Goal: Task Accomplishment & Management: Manage account settings

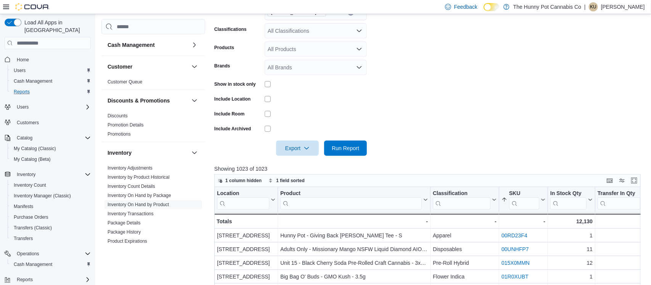
scroll to position [135, 0]
click at [29, 120] on span "Customers" at bounding box center [28, 123] width 22 height 6
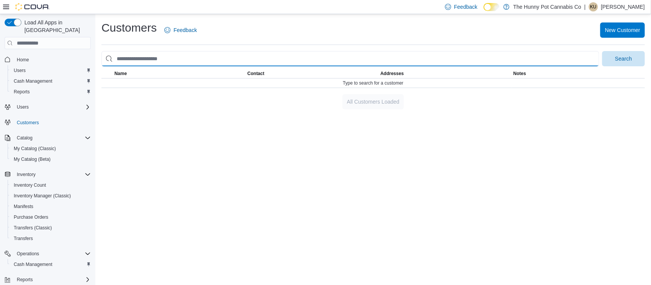
click at [146, 61] on input "search" at bounding box center [350, 58] width 498 height 15
type input "**********"
click at [602, 51] on button "Search" at bounding box center [623, 58] width 43 height 15
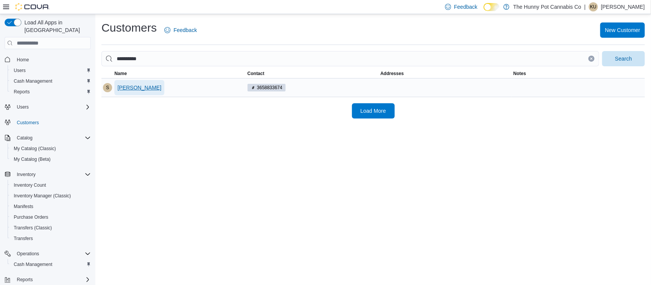
click at [125, 91] on span "[PERSON_NAME]" at bounding box center [139, 88] width 44 height 8
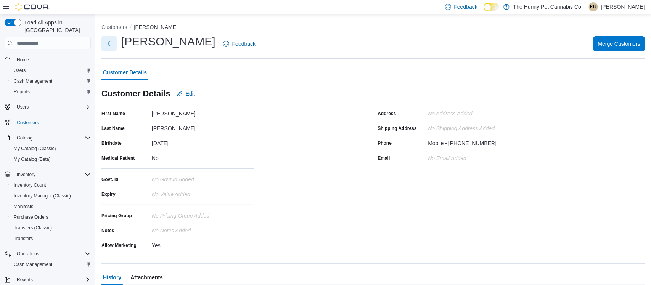
click at [109, 45] on button "Next" at bounding box center [108, 43] width 15 height 15
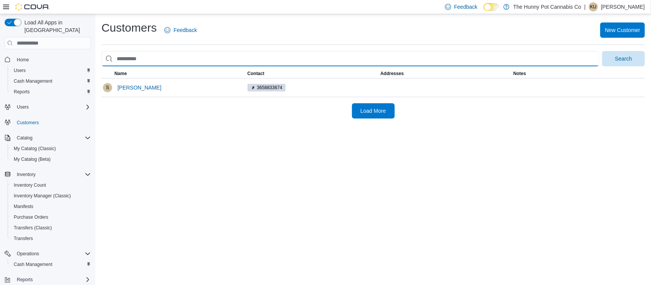
click at [125, 60] on input "search" at bounding box center [350, 58] width 498 height 15
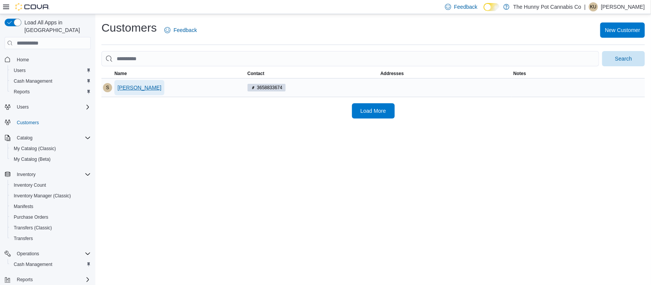
drag, startPoint x: 116, startPoint y: 89, endPoint x: 187, endPoint y: 85, distance: 71.8
click at [187, 85] on div "[PERSON_NAME]" at bounding box center [179, 88] width 133 height 18
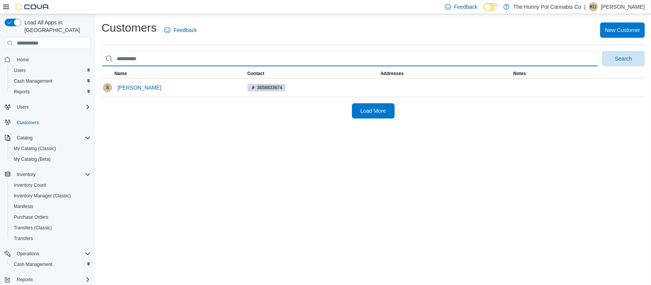
drag, startPoint x: 202, startPoint y: 57, endPoint x: 147, endPoint y: 57, distance: 54.9
click at [147, 57] on input "search" at bounding box center [350, 58] width 498 height 15
drag, startPoint x: 147, startPoint y: 57, endPoint x: 71, endPoint y: 67, distance: 76.6
click at [71, 67] on div "Load All Apps in New Hub Home Users Cash Management Reports Users Customers Cat…" at bounding box center [325, 149] width 651 height 271
drag, startPoint x: 190, startPoint y: 59, endPoint x: 94, endPoint y: 63, distance: 96.2
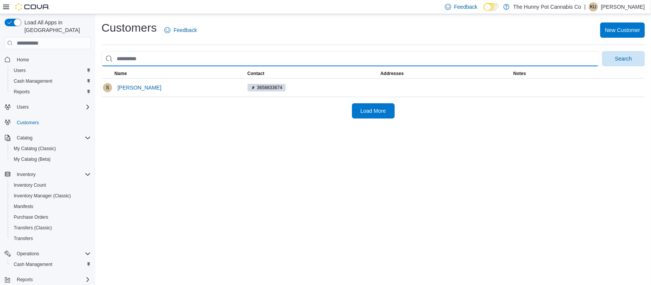
click at [94, 63] on div "Load All Apps in New Hub Home Users Cash Management Reports Users Customers Cat…" at bounding box center [325, 149] width 651 height 271
click at [157, 61] on input "search" at bounding box center [350, 58] width 498 height 15
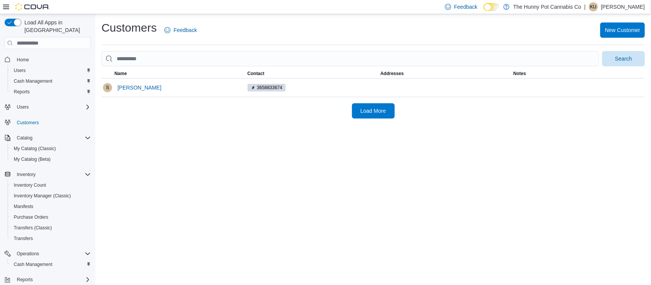
click at [172, 207] on div "Customers Feedback New Customer Search This table contains 1 rows. Name Contact…" at bounding box center [373, 149] width 556 height 271
drag, startPoint x: 156, startPoint y: 93, endPoint x: 116, endPoint y: 93, distance: 39.7
click at [116, 93] on div "[PERSON_NAME]" at bounding box center [179, 88] width 133 height 18
copy span "[PERSON_NAME]"
click at [208, 164] on div "Customers Feedback New Customer Search This table contains 1 rows. Name Contact…" at bounding box center [373, 149] width 556 height 271
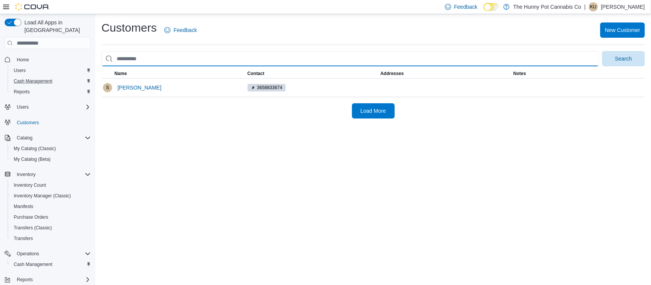
drag, startPoint x: 180, startPoint y: 56, endPoint x: 72, endPoint y: 77, distance: 110.2
click at [72, 77] on div "Load All Apps in New Hub Home Users Cash Management Reports Users Customers Cat…" at bounding box center [325, 149] width 651 height 271
click at [190, 58] on input "search" at bounding box center [350, 58] width 498 height 15
click at [174, 64] on input "search" at bounding box center [350, 58] width 498 height 15
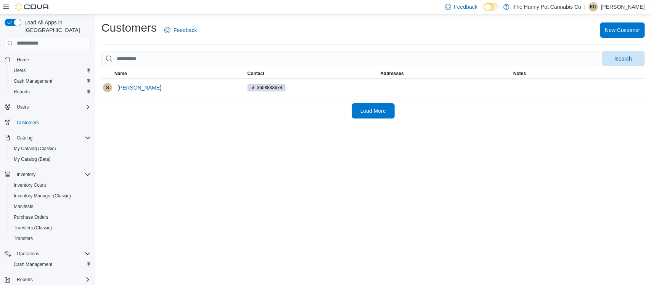
click at [106, 180] on div "Customers Feedback New Customer Search This table contains 1 rows. Name Contact…" at bounding box center [373, 149] width 556 height 271
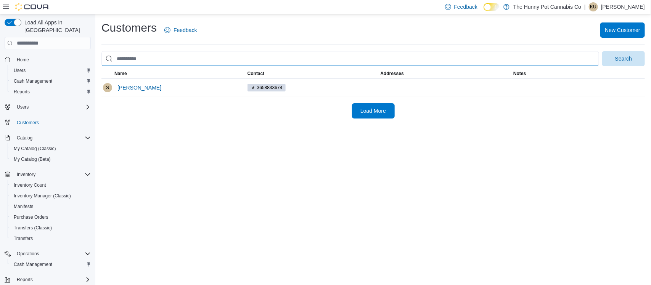
click at [151, 58] on input "search" at bounding box center [350, 58] width 498 height 15
click at [154, 54] on input "search" at bounding box center [350, 58] width 498 height 15
click at [156, 61] on input "search" at bounding box center [350, 58] width 498 height 15
drag, startPoint x: 156, startPoint y: 61, endPoint x: 85, endPoint y: 69, distance: 71.8
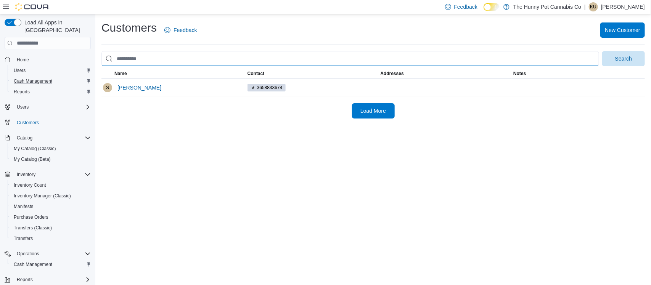
click at [85, 69] on div "Load All Apps in New Hub Home Users Cash Management Reports Users Customers Cat…" at bounding box center [325, 149] width 651 height 271
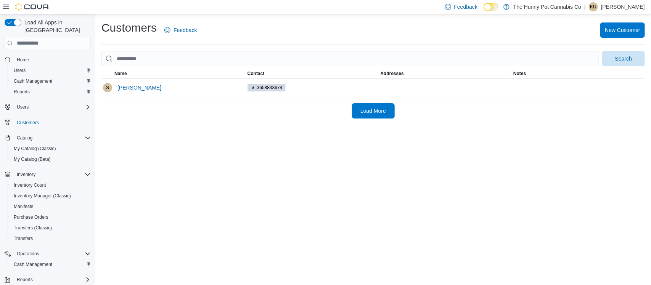
click at [98, 144] on div "Customers Feedback New Customer Search This table contains 1 rows. Name Contact…" at bounding box center [373, 149] width 556 height 271
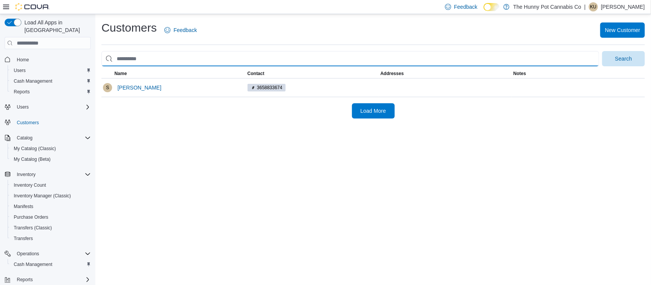
drag, startPoint x: 153, startPoint y: 61, endPoint x: 111, endPoint y: 64, distance: 42.8
click at [111, 64] on input "search" at bounding box center [350, 58] width 498 height 15
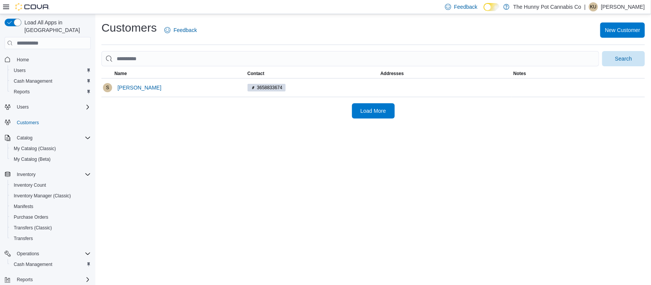
click at [136, 219] on div "Customers Feedback New Customer Search This table contains 1 rows. Name Contact…" at bounding box center [373, 149] width 556 height 271
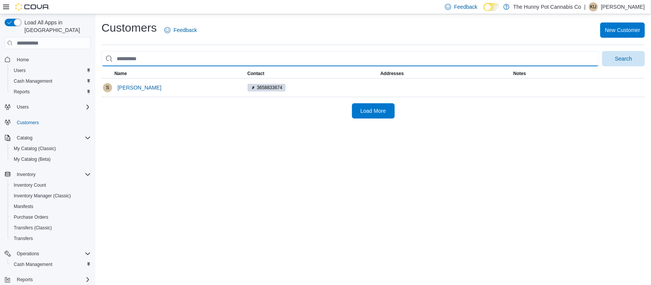
click at [143, 64] on input "search" at bounding box center [350, 58] width 498 height 15
click at [148, 61] on input "search" at bounding box center [350, 58] width 498 height 15
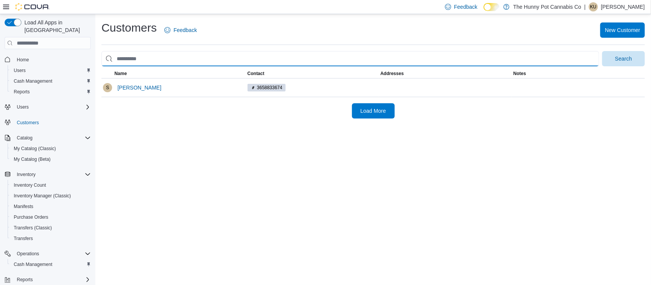
click at [148, 61] on input "search" at bounding box center [350, 58] width 498 height 15
click at [602, 51] on button "Search" at bounding box center [623, 58] width 43 height 15
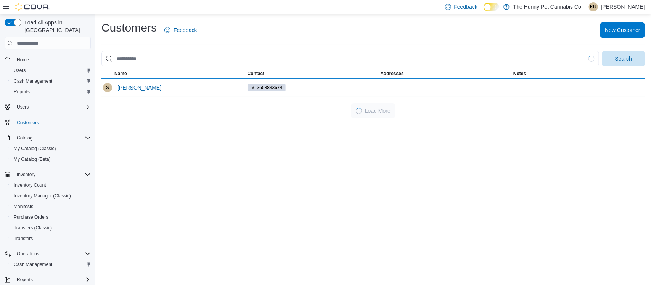
click at [602, 51] on button "Search" at bounding box center [623, 58] width 43 height 15
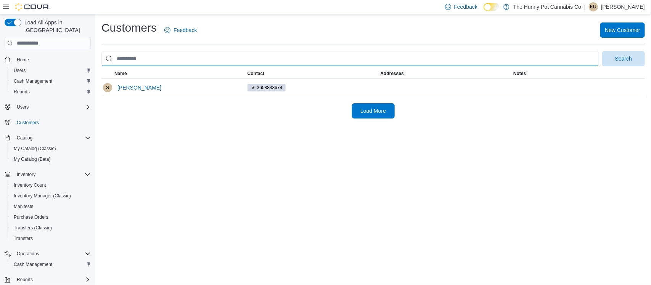
click at [174, 55] on input "search" at bounding box center [350, 58] width 498 height 15
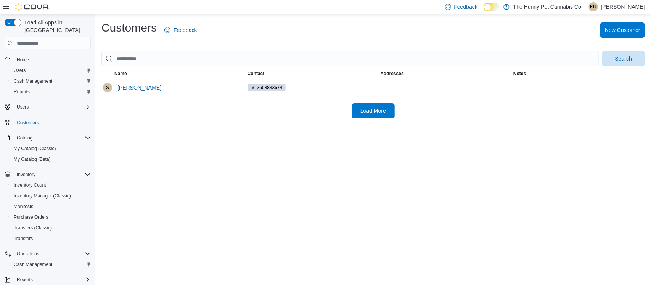
click at [360, 151] on div "Customers Feedback New Customer Search This table contains 1 rows. Name Contact…" at bounding box center [373, 149] width 556 height 271
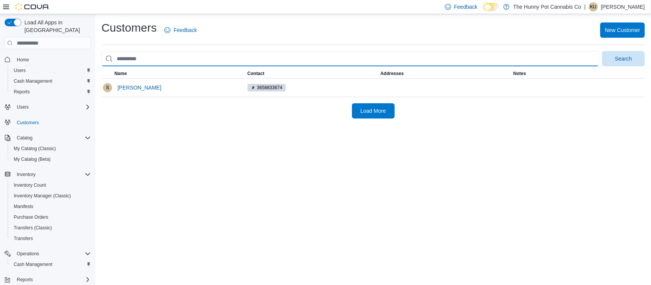
click at [167, 59] on input "search" at bounding box center [350, 58] width 498 height 15
click at [161, 66] on input "search" at bounding box center [350, 58] width 498 height 15
click at [150, 59] on input "search" at bounding box center [350, 58] width 498 height 15
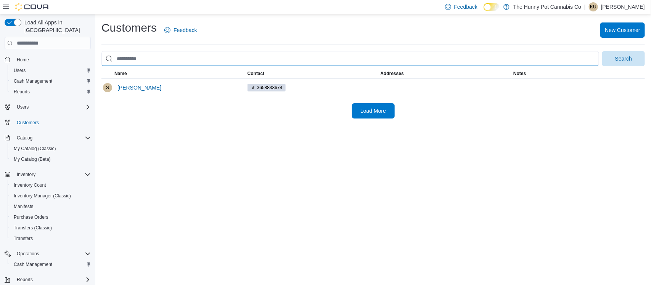
click at [150, 59] on input "search" at bounding box center [350, 58] width 498 height 15
click at [146, 57] on input "search" at bounding box center [350, 58] width 498 height 15
drag, startPoint x: 131, startPoint y: 61, endPoint x: 197, endPoint y: 80, distance: 69.5
click at [197, 80] on div "Customers Feedback New Customer Search This table contains 1 rows. Name Contact…" at bounding box center [372, 69] width 543 height 98
drag, startPoint x: 114, startPoint y: 54, endPoint x: 177, endPoint y: 61, distance: 63.3
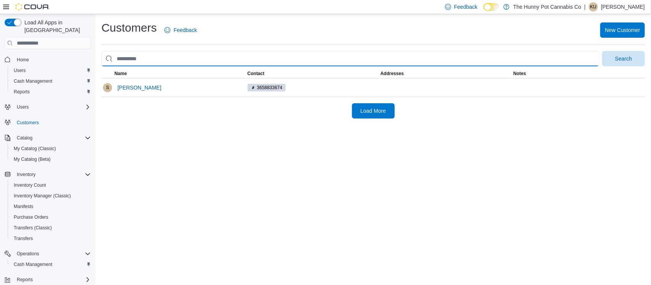
click at [177, 61] on input "search" at bounding box center [350, 58] width 498 height 15
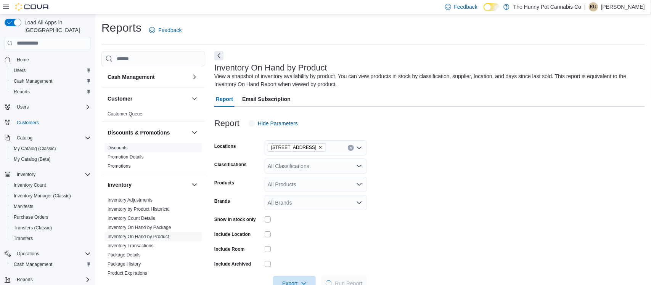
scroll to position [21, 0]
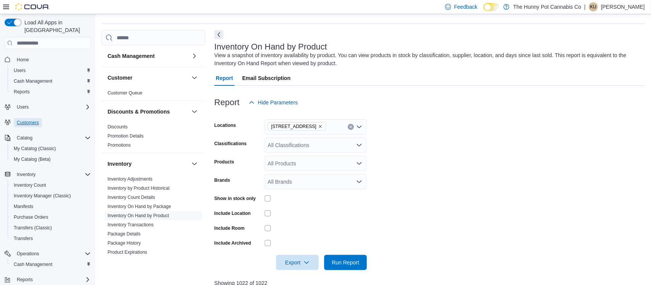
click at [35, 120] on span "Customers" at bounding box center [28, 123] width 22 height 6
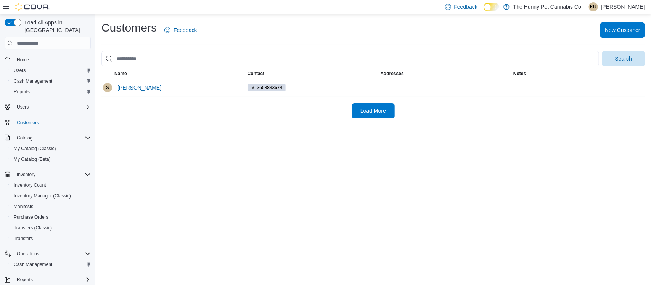
click at [154, 55] on input "search" at bounding box center [350, 58] width 498 height 15
drag, startPoint x: 153, startPoint y: 56, endPoint x: 284, endPoint y: 69, distance: 131.8
click at [284, 69] on div "Customers Feedback New Customer Search This table contains 1 rows. Name Contact…" at bounding box center [372, 69] width 543 height 98
click at [602, 51] on button "Search" at bounding box center [623, 58] width 43 height 15
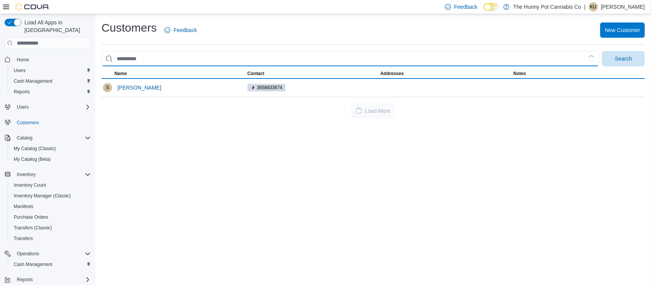
click at [602, 51] on button "Search" at bounding box center [623, 58] width 43 height 15
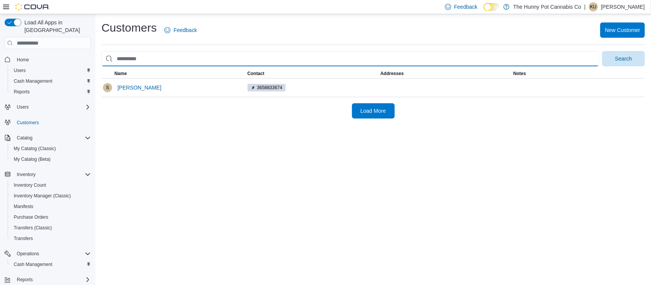
drag, startPoint x: 147, startPoint y: 62, endPoint x: 109, endPoint y: 69, distance: 38.7
click at [109, 69] on div "Customers Feedback New Customer Search This table contains 1 rows. Name Contact…" at bounding box center [372, 69] width 543 height 98
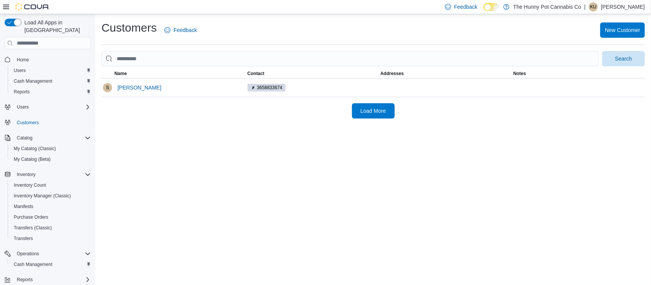
click at [305, 208] on div "Customers Feedback New Customer Search This table contains 1 rows. Name Contact…" at bounding box center [373, 149] width 556 height 271
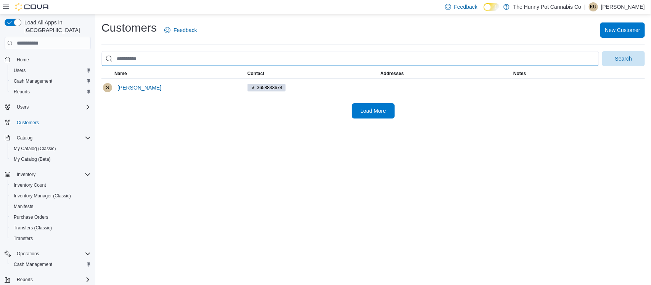
click at [206, 58] on input "search" at bounding box center [350, 58] width 498 height 15
click at [106, 57] on input "search" at bounding box center [350, 58] width 498 height 15
click at [112, 60] on input "search" at bounding box center [350, 58] width 498 height 15
click at [118, 59] on input "search" at bounding box center [350, 58] width 498 height 15
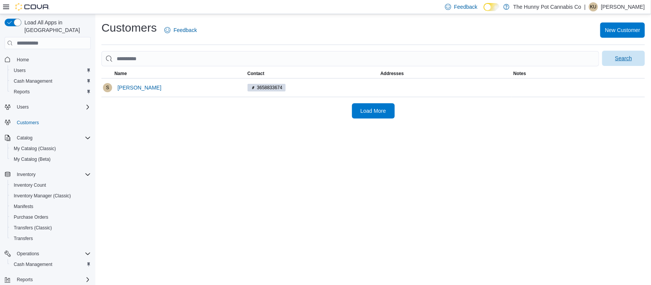
click at [632, 63] on span "Search" at bounding box center [624, 58] width 34 height 15
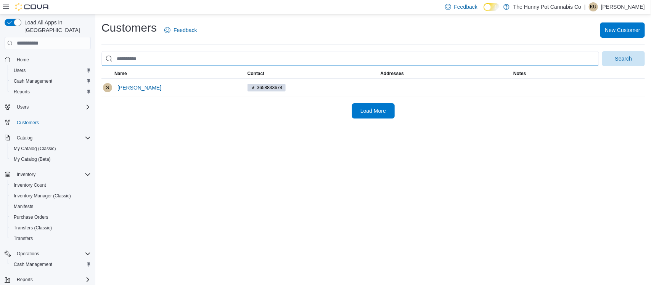
click at [168, 64] on input "search" at bounding box center [350, 58] width 498 height 15
click at [602, 51] on button "Search" at bounding box center [623, 58] width 43 height 15
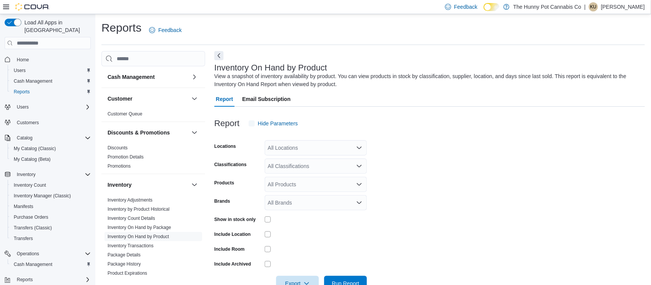
scroll to position [21, 0]
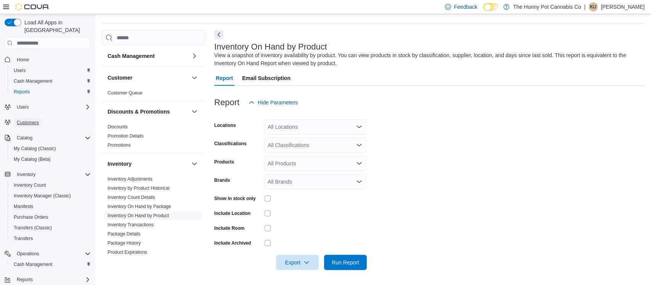
click at [28, 120] on span "Customers" at bounding box center [28, 123] width 22 height 6
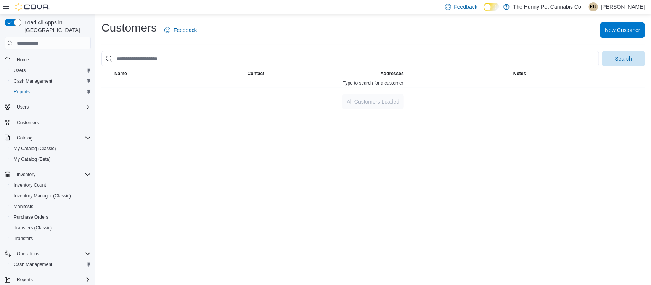
click at [147, 59] on input "search" at bounding box center [350, 58] width 498 height 15
type input "**********"
click at [602, 51] on button "Search" at bounding box center [623, 58] width 43 height 15
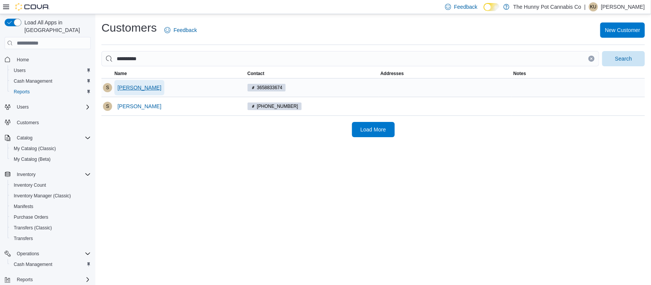
click at [131, 92] on span "[PERSON_NAME]" at bounding box center [139, 87] width 44 height 15
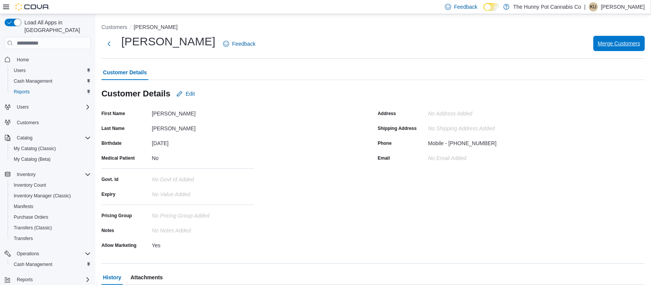
click at [631, 47] on span "Merge Customers" at bounding box center [619, 43] width 42 height 15
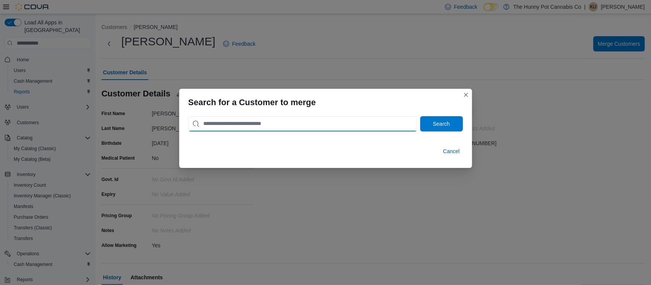
click at [321, 123] on input "search" at bounding box center [302, 123] width 229 height 15
type input "**********"
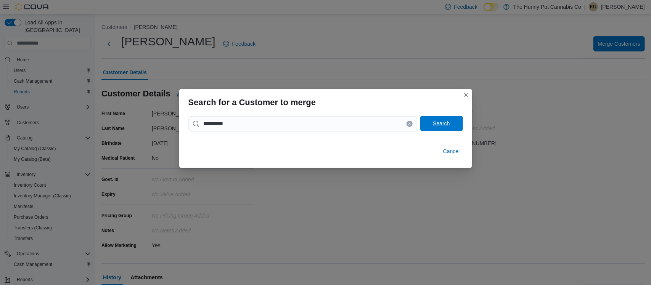
click at [444, 127] on span "Search" at bounding box center [442, 123] width 34 height 15
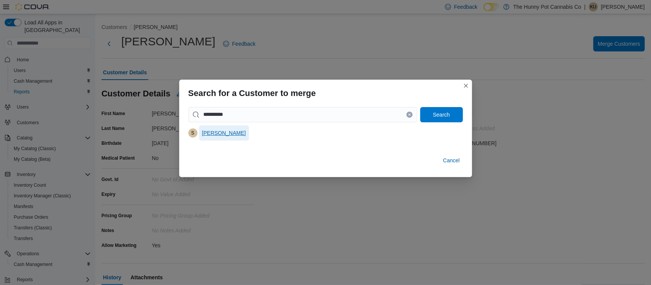
click at [217, 135] on span "[PERSON_NAME]" at bounding box center [224, 133] width 44 height 8
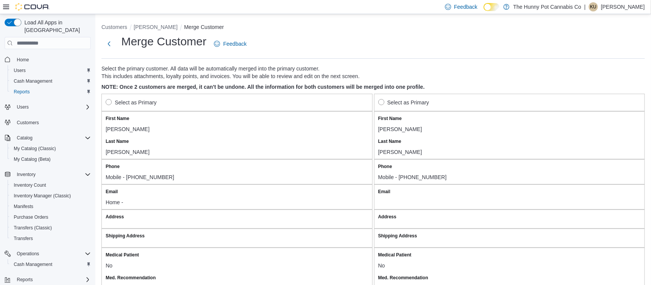
click at [109, 104] on label "Select as Primary" at bounding box center [131, 102] width 51 height 9
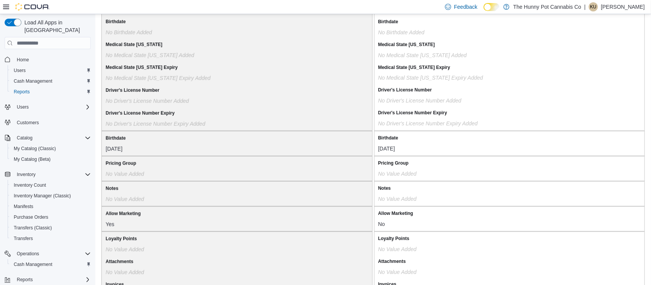
scroll to position [643, 0]
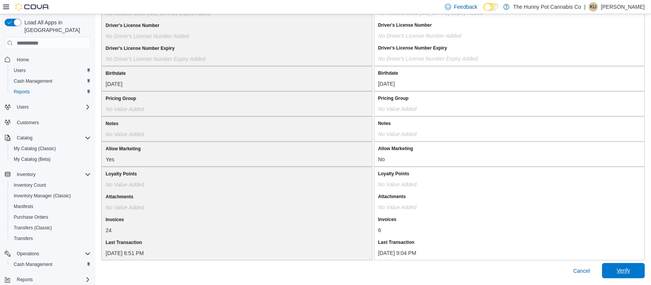
click at [621, 272] on span "Verify" at bounding box center [623, 271] width 13 height 8
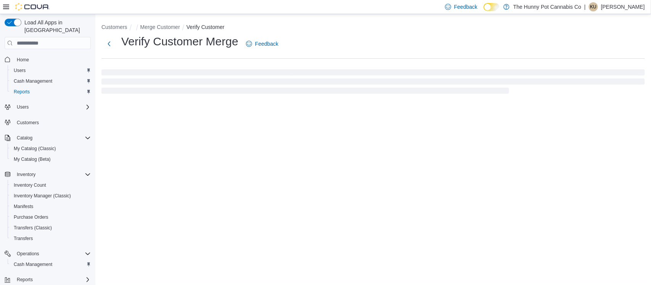
select select "******"
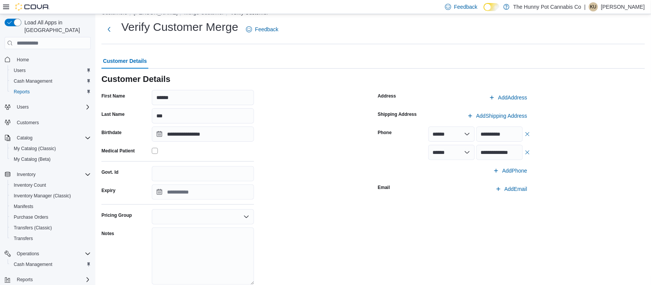
scroll to position [70, 0]
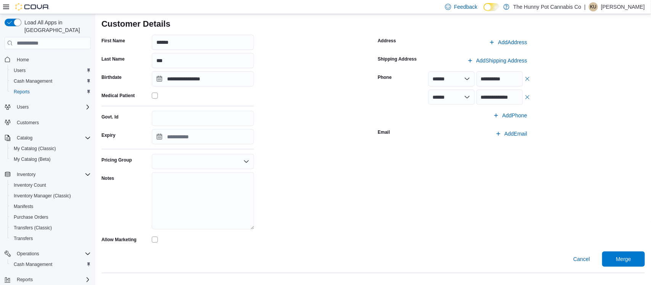
click at [159, 237] on div at bounding box center [203, 240] width 102 height 6
click at [631, 262] on span "Merge" at bounding box center [624, 258] width 34 height 15
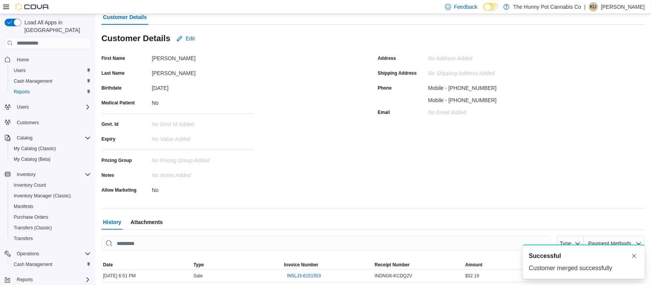
scroll to position [70, 0]
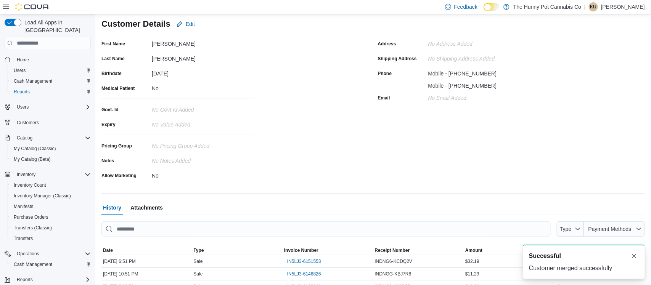
click at [22, 120] on button "Customers" at bounding box center [48, 122] width 92 height 11
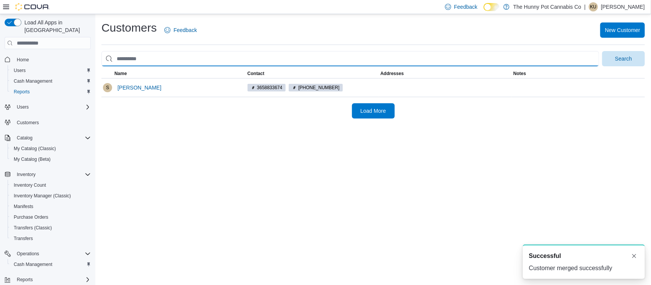
click at [157, 59] on input "search" at bounding box center [350, 58] width 498 height 15
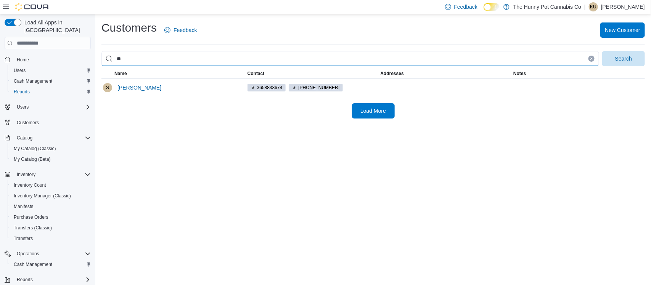
type input "*"
click at [602, 51] on button "Search" at bounding box center [623, 58] width 43 height 15
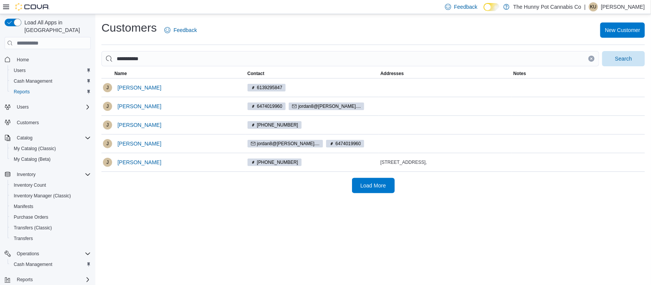
click at [265, 250] on div "**********" at bounding box center [373, 149] width 556 height 271
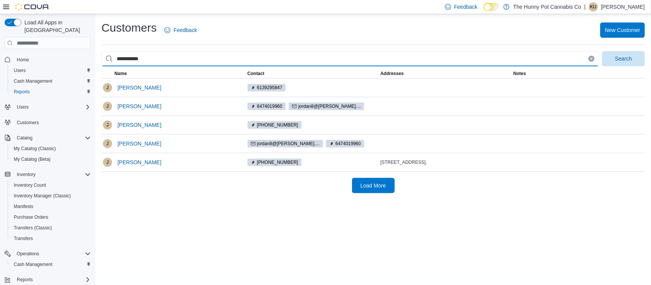
click at [163, 66] on input "**********" at bounding box center [350, 58] width 498 height 15
type input "*"
click at [602, 51] on button "Search" at bounding box center [623, 58] width 43 height 15
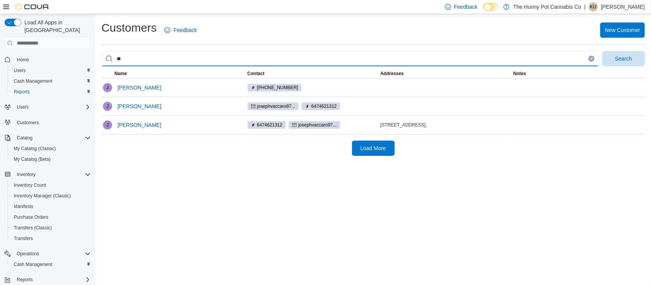
type input "*"
click at [602, 51] on button "Search" at bounding box center [623, 58] width 43 height 15
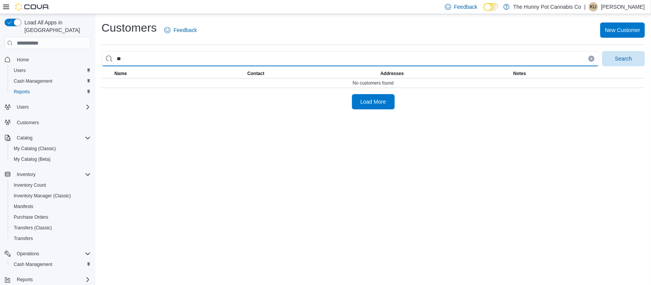
type input "*"
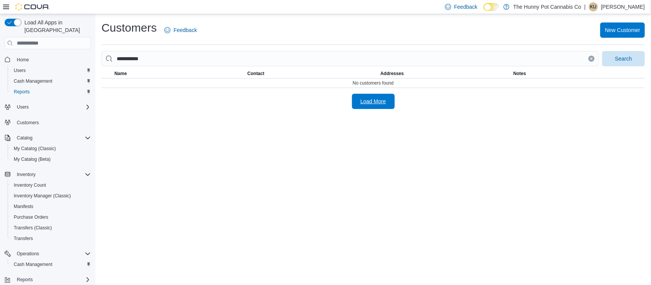
click at [379, 103] on span "Load More" at bounding box center [373, 102] width 26 height 8
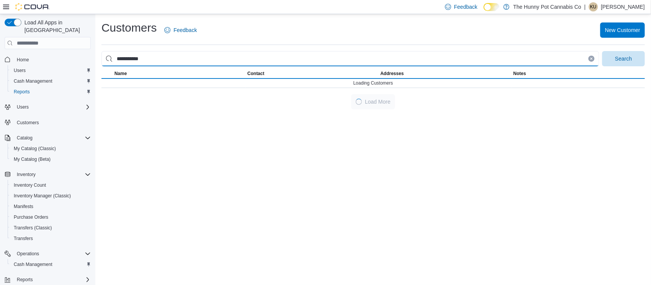
click at [197, 58] on input "**********" at bounding box center [350, 58] width 498 height 15
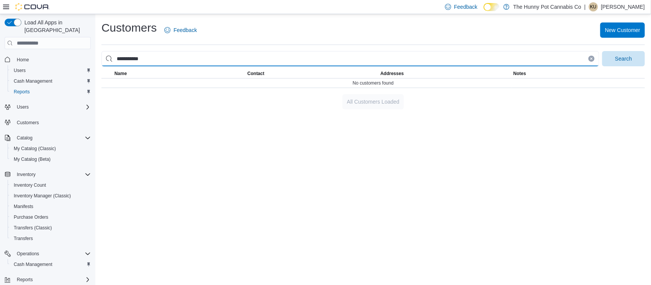
click at [602, 51] on button "Search" at bounding box center [623, 58] width 43 height 15
type input "**********"
click at [602, 51] on button "Search" at bounding box center [623, 58] width 43 height 15
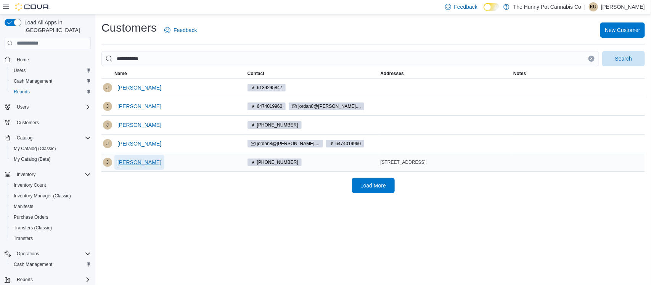
click at [134, 163] on span "Jordan Rose" at bounding box center [139, 163] width 44 height 8
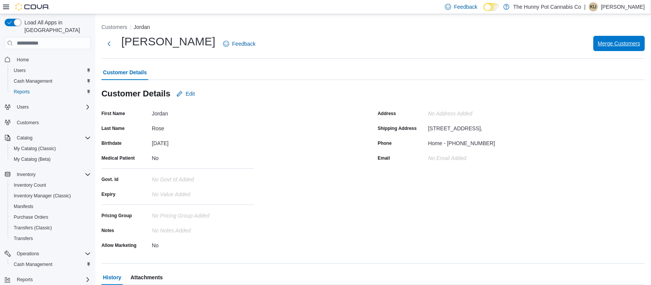
click at [604, 48] on span "Merge Customers" at bounding box center [619, 43] width 42 height 15
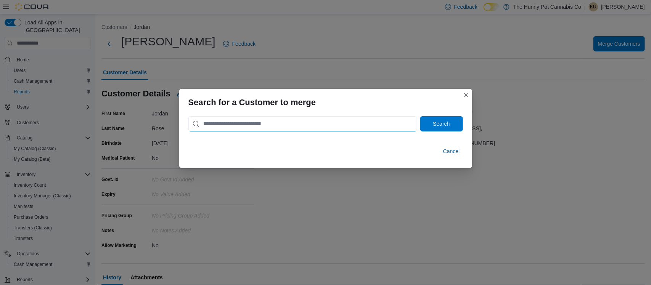
click at [368, 129] on input "search" at bounding box center [302, 123] width 229 height 15
type input "**********"
click at [420, 116] on button "Search" at bounding box center [441, 123] width 43 height 15
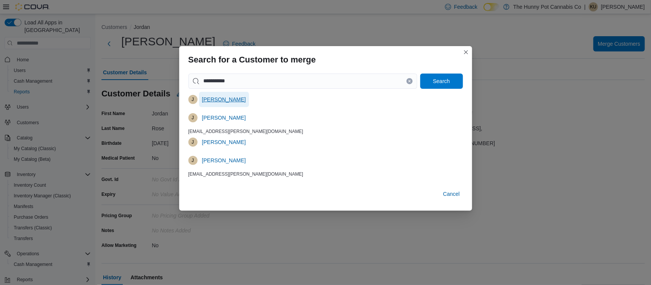
click at [207, 99] on span "Jordan Rose" at bounding box center [224, 100] width 44 height 8
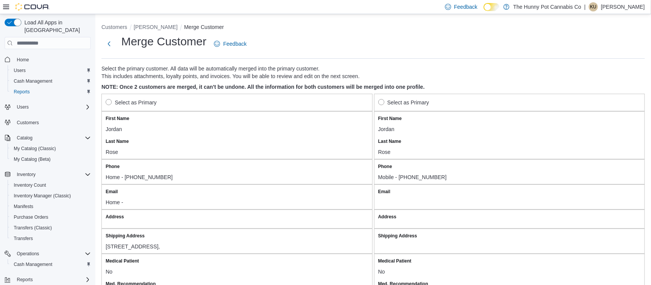
click at [649, 49] on html "Feedback Dark Mode The Hunny Pot Cannabis Co | KU Korryne Urquhart Load All App…" at bounding box center [325, 142] width 651 height 285
click at [449, 107] on div "Select as Primary" at bounding box center [509, 102] width 263 height 9
click at [381, 104] on label "Select as Primary" at bounding box center [403, 102] width 51 height 9
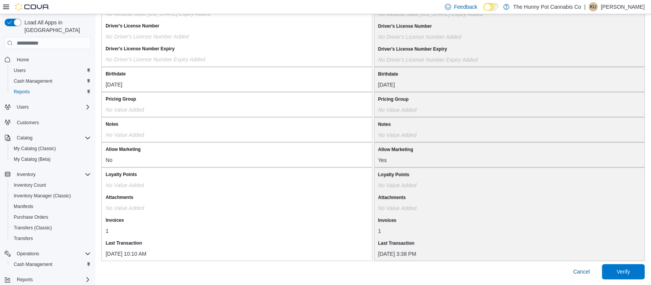
scroll to position [655, 0]
click at [629, 268] on span "Verify" at bounding box center [623, 271] width 13 height 8
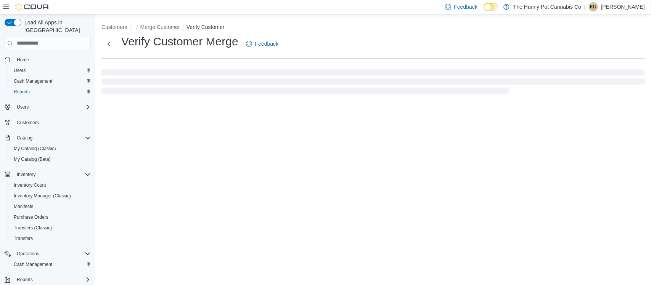
select select "******"
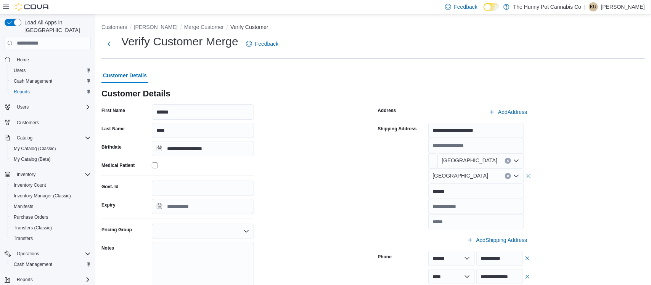
scroll to position [75, 0]
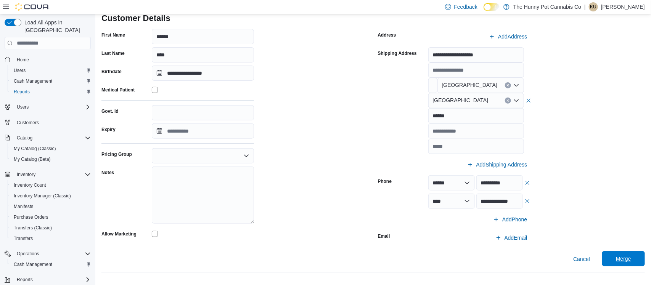
click at [616, 255] on span "Merge" at bounding box center [623, 259] width 15 height 8
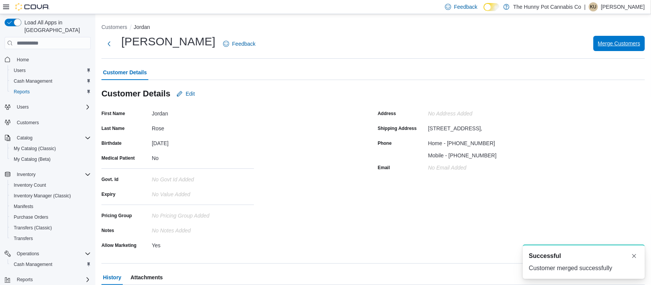
click at [614, 41] on span "Merge Customers" at bounding box center [619, 44] width 42 height 8
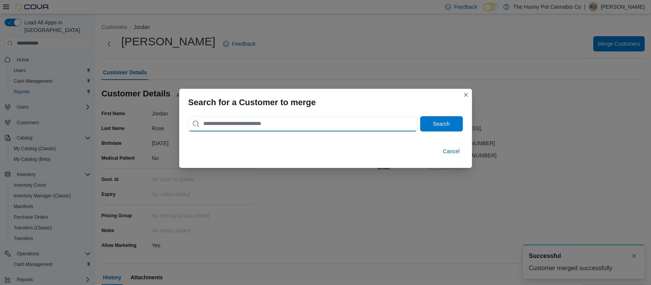
click at [229, 130] on input "search" at bounding box center [302, 123] width 229 height 15
type input "**********"
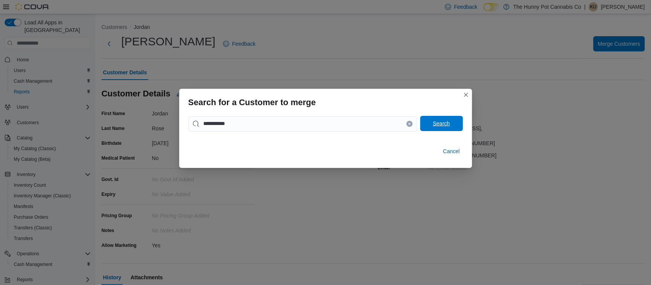
click at [445, 124] on span "Search" at bounding box center [441, 124] width 17 height 8
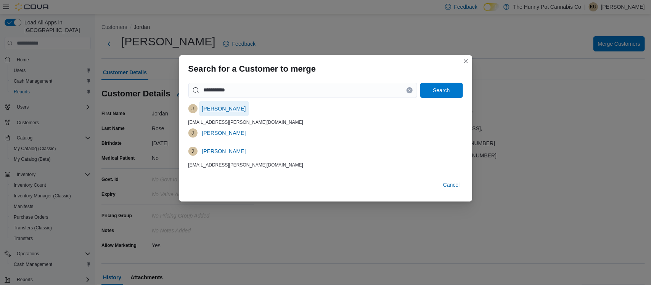
click at [222, 112] on span "Jordan Rose" at bounding box center [224, 109] width 44 height 8
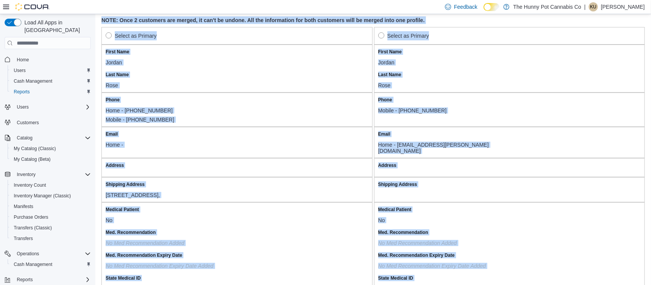
drag, startPoint x: 644, startPoint y: 59, endPoint x: 650, endPoint y: 286, distance: 226.9
click at [650, 218] on html "Feedback Dark Mode The Hunny Pot Cannabis Co | KU Korryne Urquhart Load All App…" at bounding box center [325, 75] width 651 height 285
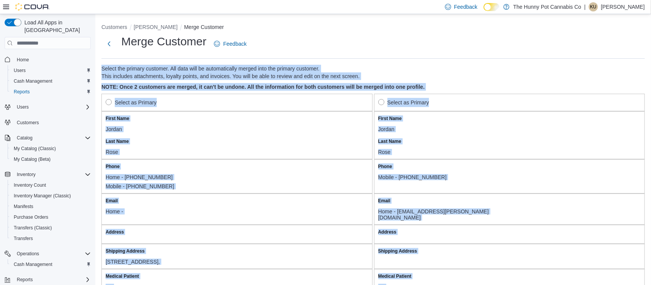
click at [384, 101] on label "Select as Primary" at bounding box center [403, 102] width 51 height 9
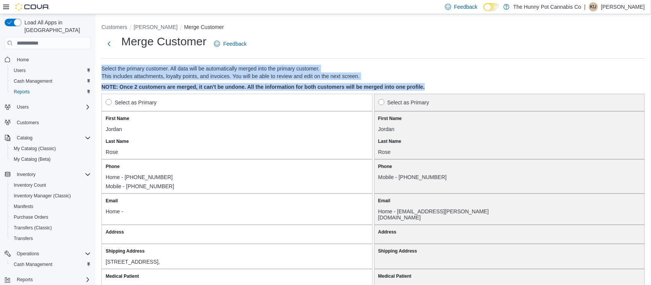
drag, startPoint x: 645, startPoint y: 37, endPoint x: 650, endPoint y: 86, distance: 49.5
click at [650, 86] on html "Feedback Dark Mode The Hunny Pot Cannabis Co | KU Korryne Urquhart Load All App…" at bounding box center [325, 142] width 651 height 285
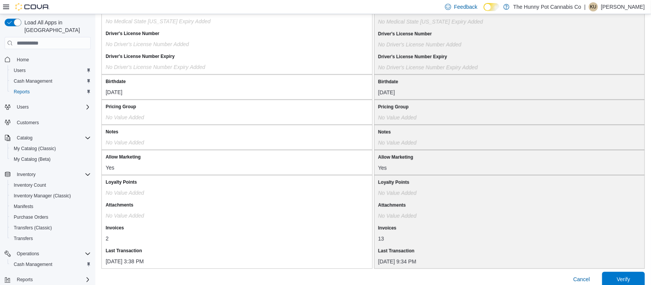
scroll to position [664, 0]
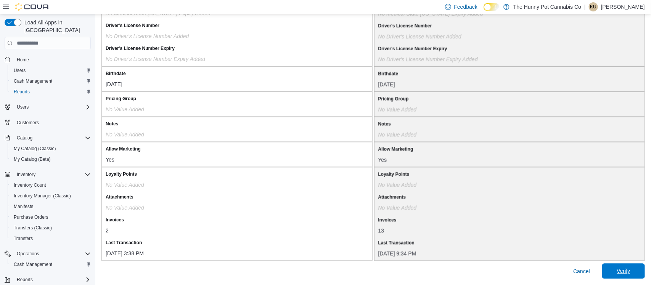
click at [639, 268] on span "Verify" at bounding box center [624, 270] width 34 height 15
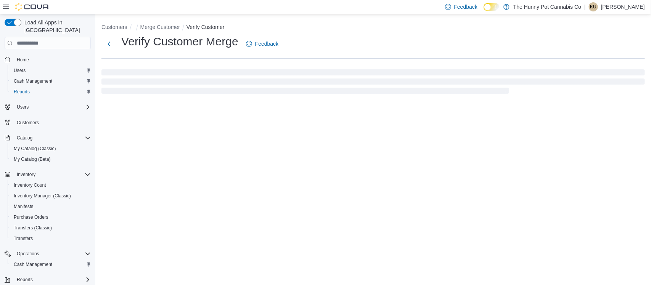
select select "******"
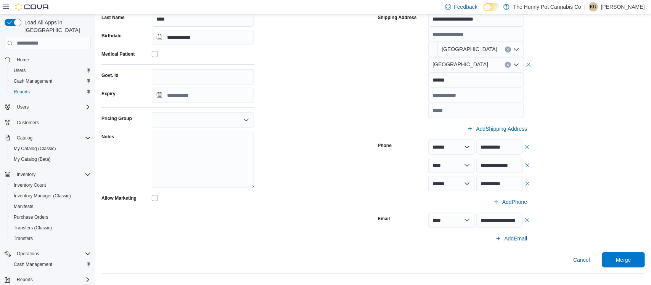
scroll to position [112, 0]
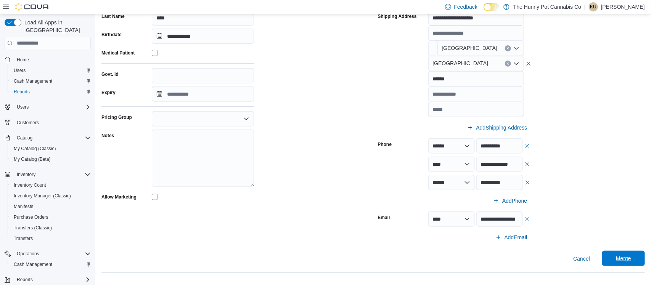
click at [620, 255] on span "Merge" at bounding box center [623, 259] width 15 height 8
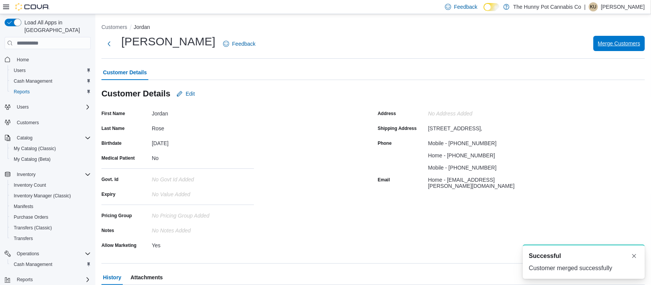
click at [601, 43] on span "Merge Customers" at bounding box center [619, 44] width 42 height 8
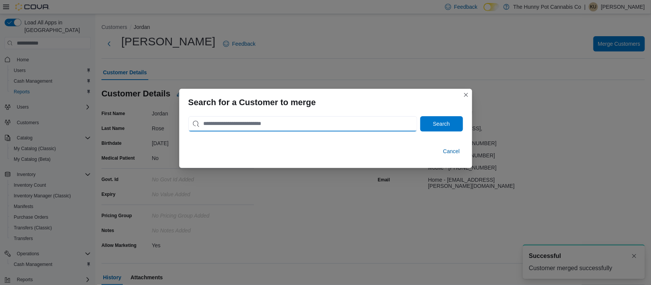
click at [229, 119] on input "search" at bounding box center [302, 123] width 229 height 15
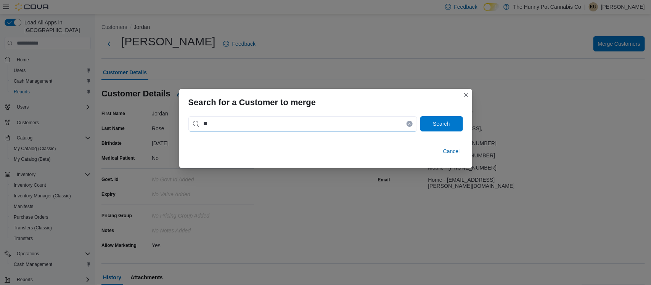
type input "*"
type input "**********"
click at [451, 120] on span "Search" at bounding box center [442, 123] width 34 height 15
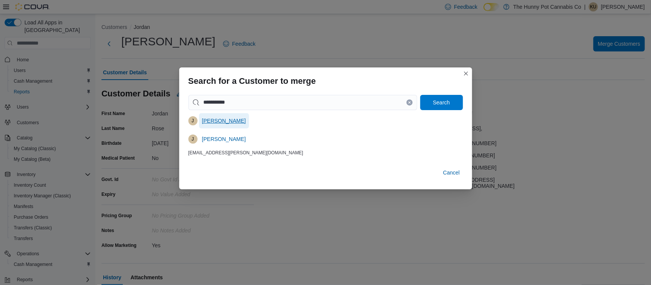
click at [209, 122] on span "Jordan Rose" at bounding box center [224, 121] width 44 height 8
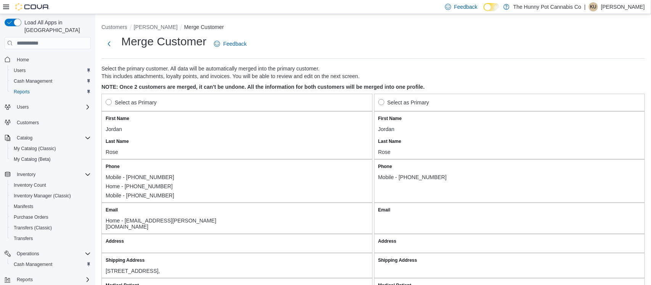
click at [113, 103] on label "Select as Primary" at bounding box center [131, 102] width 51 height 9
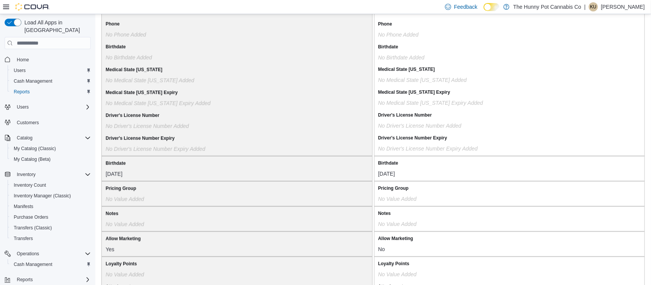
scroll to position [673, 0]
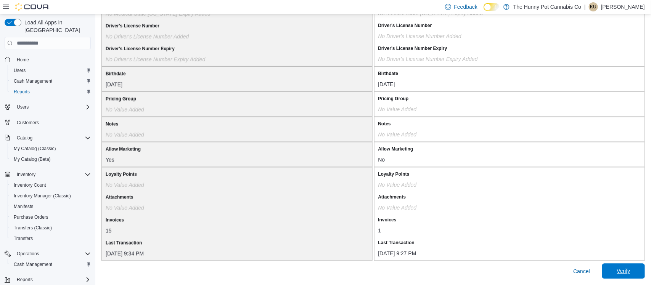
click at [625, 278] on span "Verify" at bounding box center [624, 270] width 34 height 15
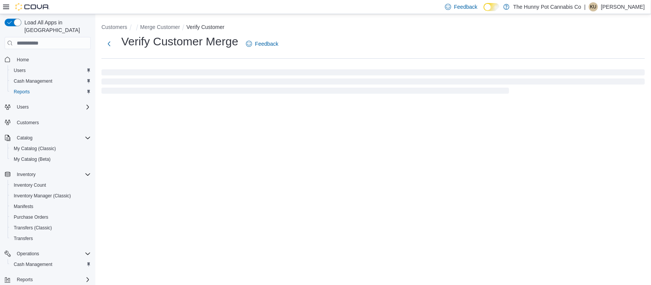
select select "******"
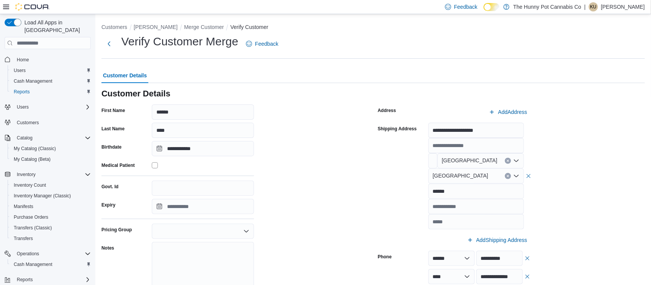
click at [633, 174] on div "**********" at bounding box center [511, 230] width 267 height 253
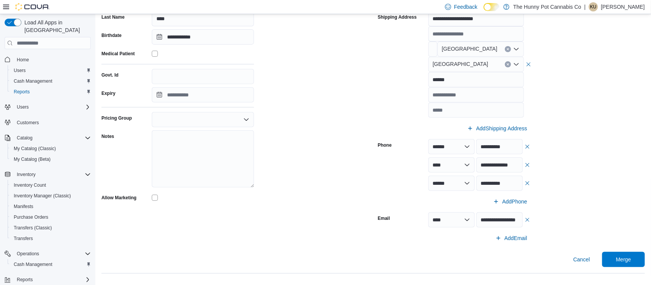
scroll to position [112, 0]
click at [630, 265] on span "Merge" at bounding box center [624, 258] width 34 height 15
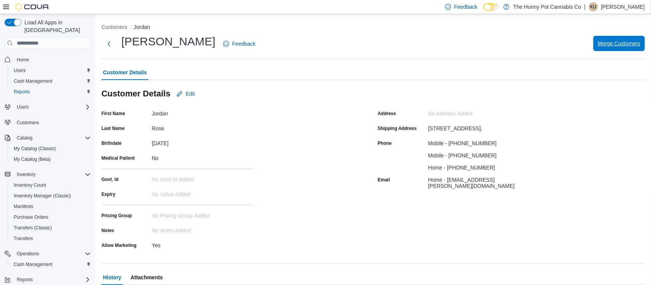
click at [596, 47] on button "Merge Customers" at bounding box center [618, 43] width 51 height 15
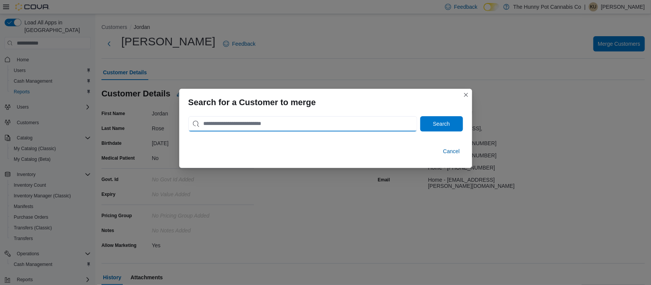
click at [323, 131] on input "search" at bounding box center [302, 123] width 229 height 15
type input "**********"
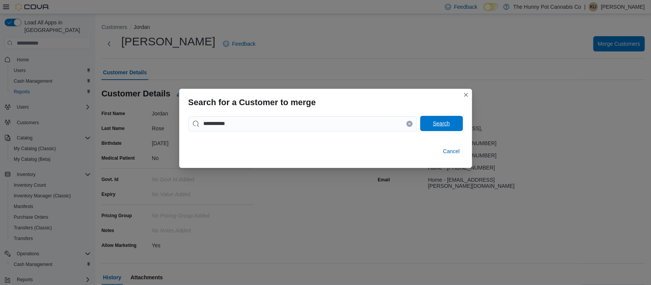
click at [446, 130] on span "Search" at bounding box center [442, 123] width 34 height 15
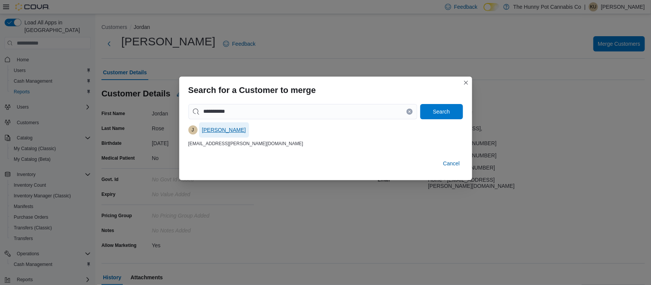
click at [217, 136] on span "Jordan Rose" at bounding box center [224, 129] width 44 height 15
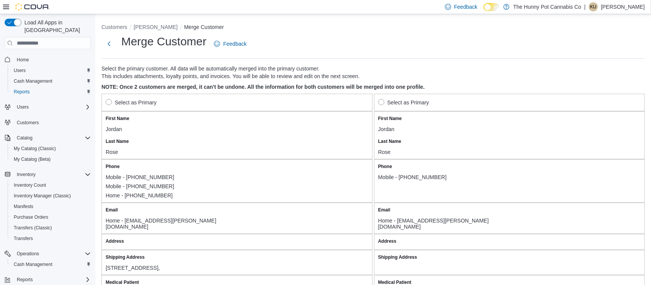
click at [108, 103] on label "Select as Primary" at bounding box center [131, 102] width 51 height 9
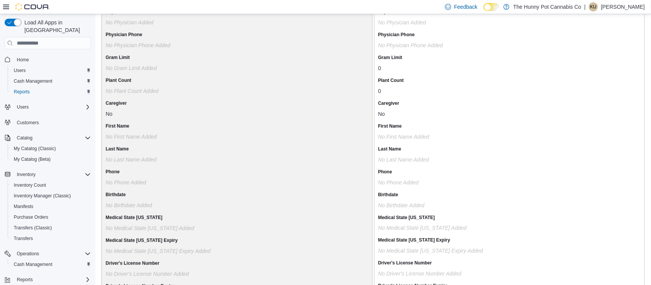
scroll to position [670, 0]
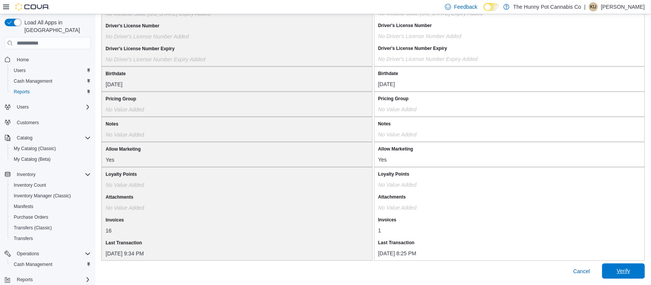
click at [633, 273] on span "Verify" at bounding box center [624, 270] width 34 height 15
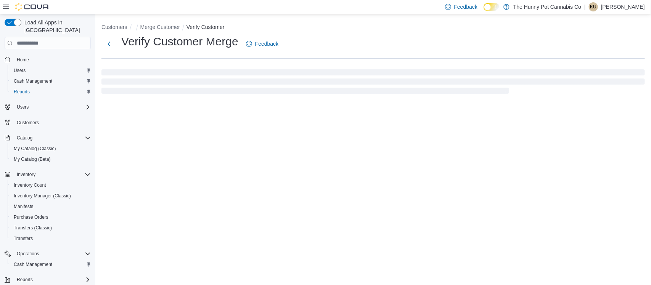
select select "******"
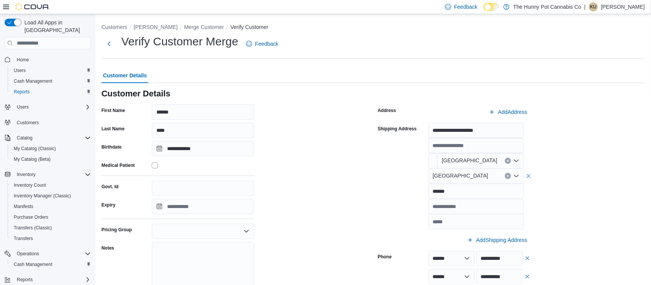
scroll to position [112, 0]
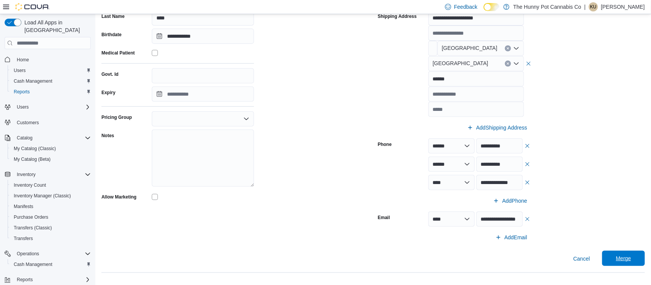
click at [618, 258] on span "Merge" at bounding box center [623, 259] width 15 height 8
